Goal: Task Accomplishment & Management: Manage account settings

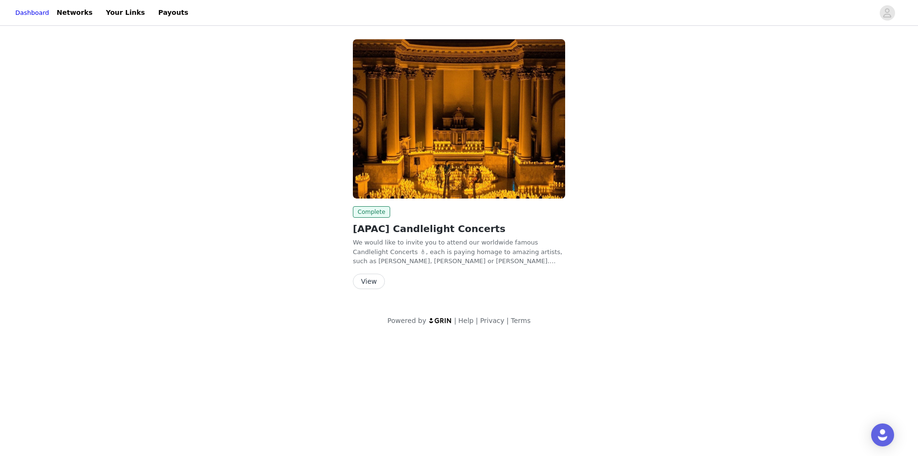
click at [363, 282] on button "View" at bounding box center [369, 280] width 32 height 15
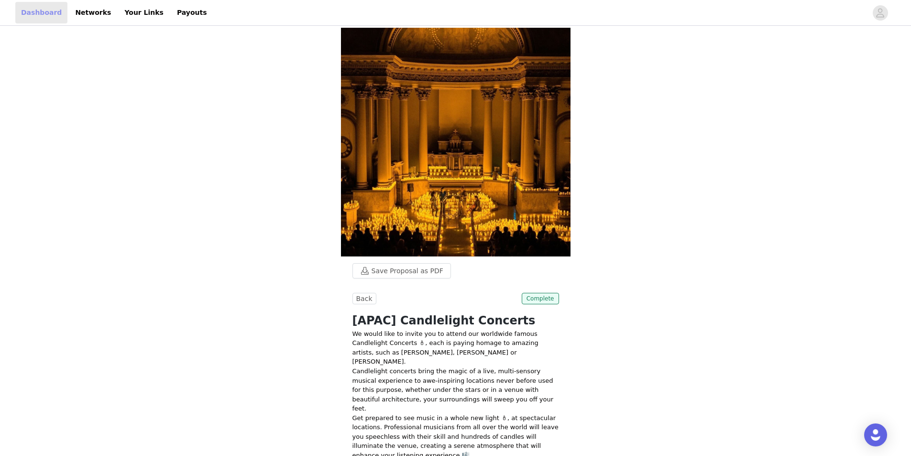
click at [55, 10] on link "Dashboard" at bounding box center [41, 13] width 52 height 22
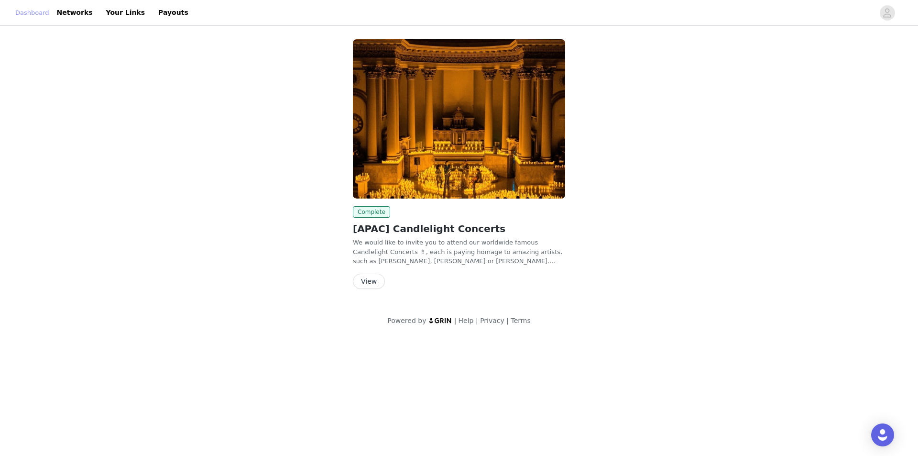
click at [32, 9] on link "Dashboard" at bounding box center [32, 13] width 34 height 10
click at [84, 12] on link "Networks" at bounding box center [74, 13] width 47 height 22
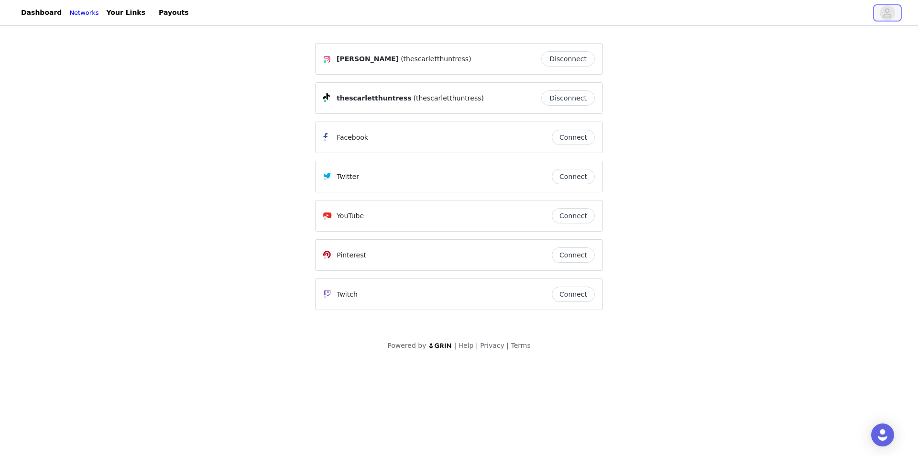
click at [886, 14] on icon "avatar" at bounding box center [887, 12] width 8 height 9
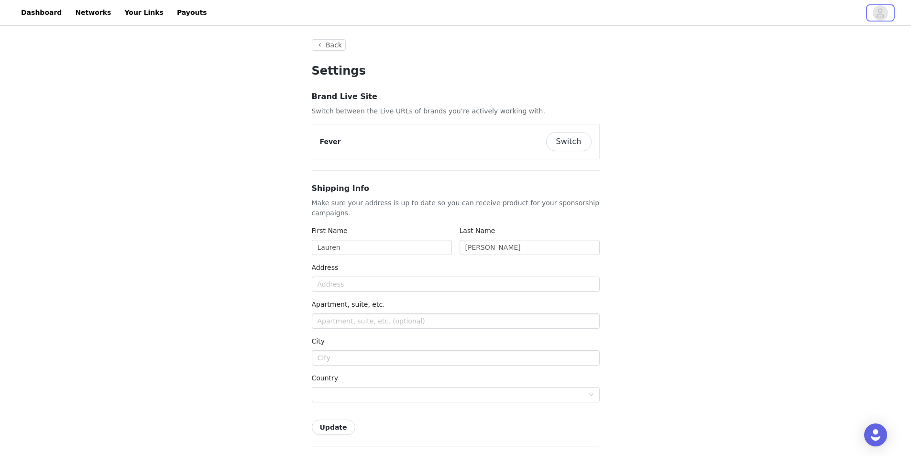
type input "+1 ([GEOGRAPHIC_DATA])"
click at [582, 141] on button "Switch" at bounding box center [568, 141] width 45 height 19
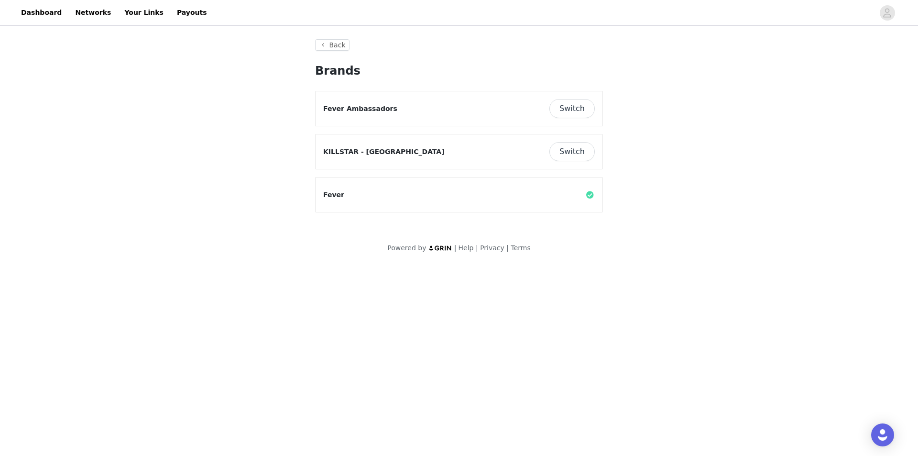
click at [581, 151] on button "Switch" at bounding box center [571, 151] width 45 height 19
